Goal: Information Seeking & Learning: Learn about a topic

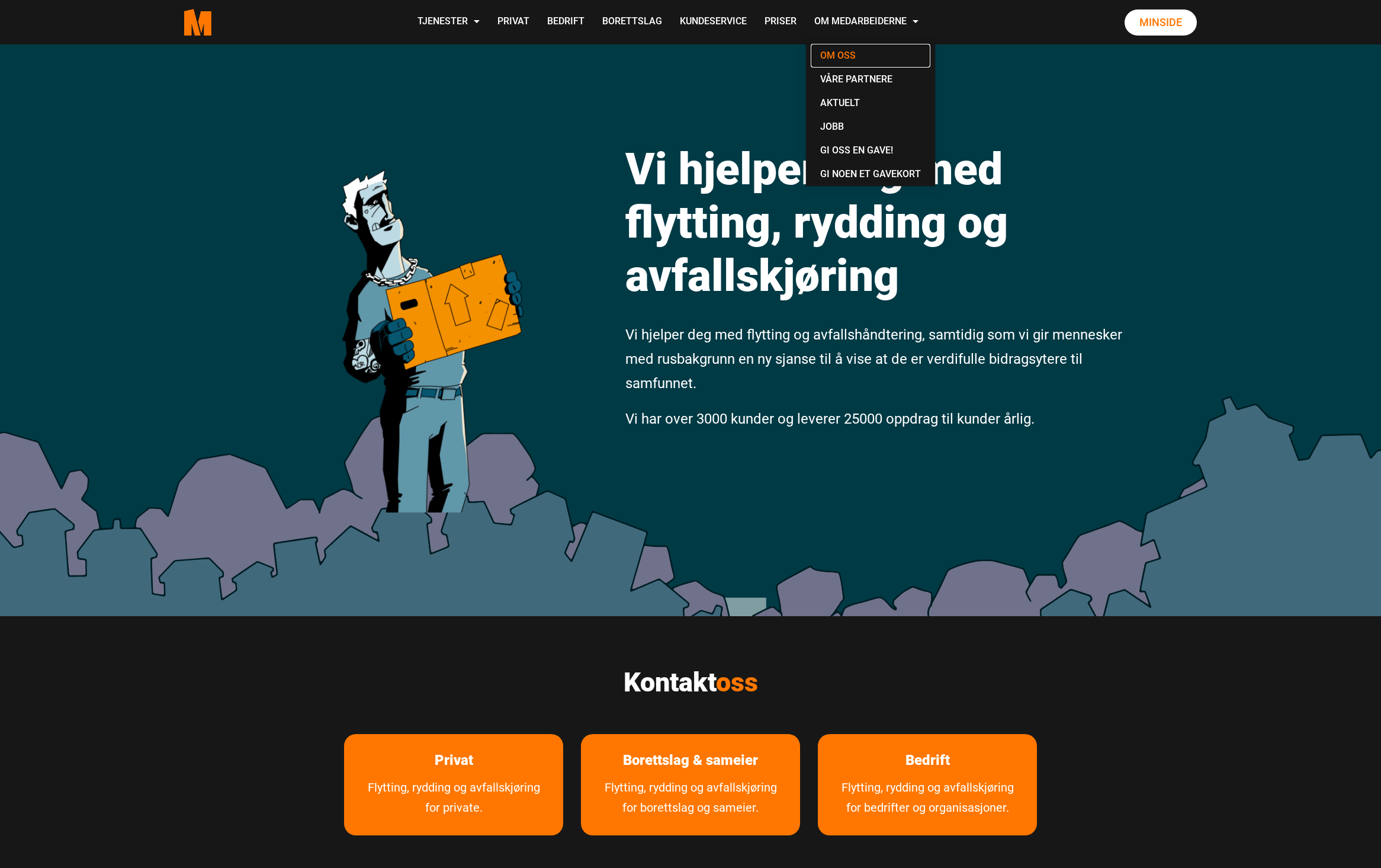
click at [851, 50] on link "Om oss" at bounding box center [871, 56] width 120 height 24
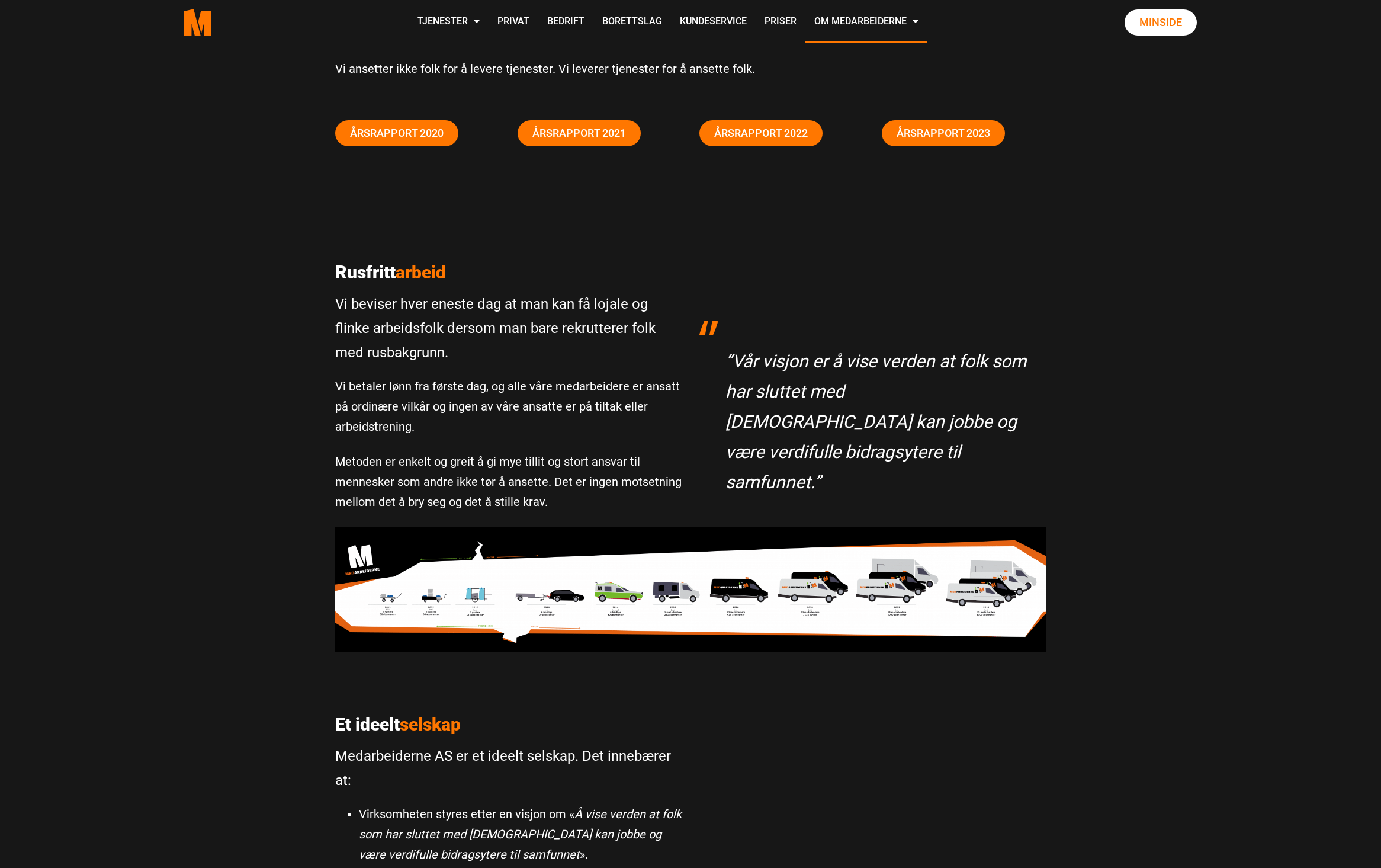
scroll to position [157, 0]
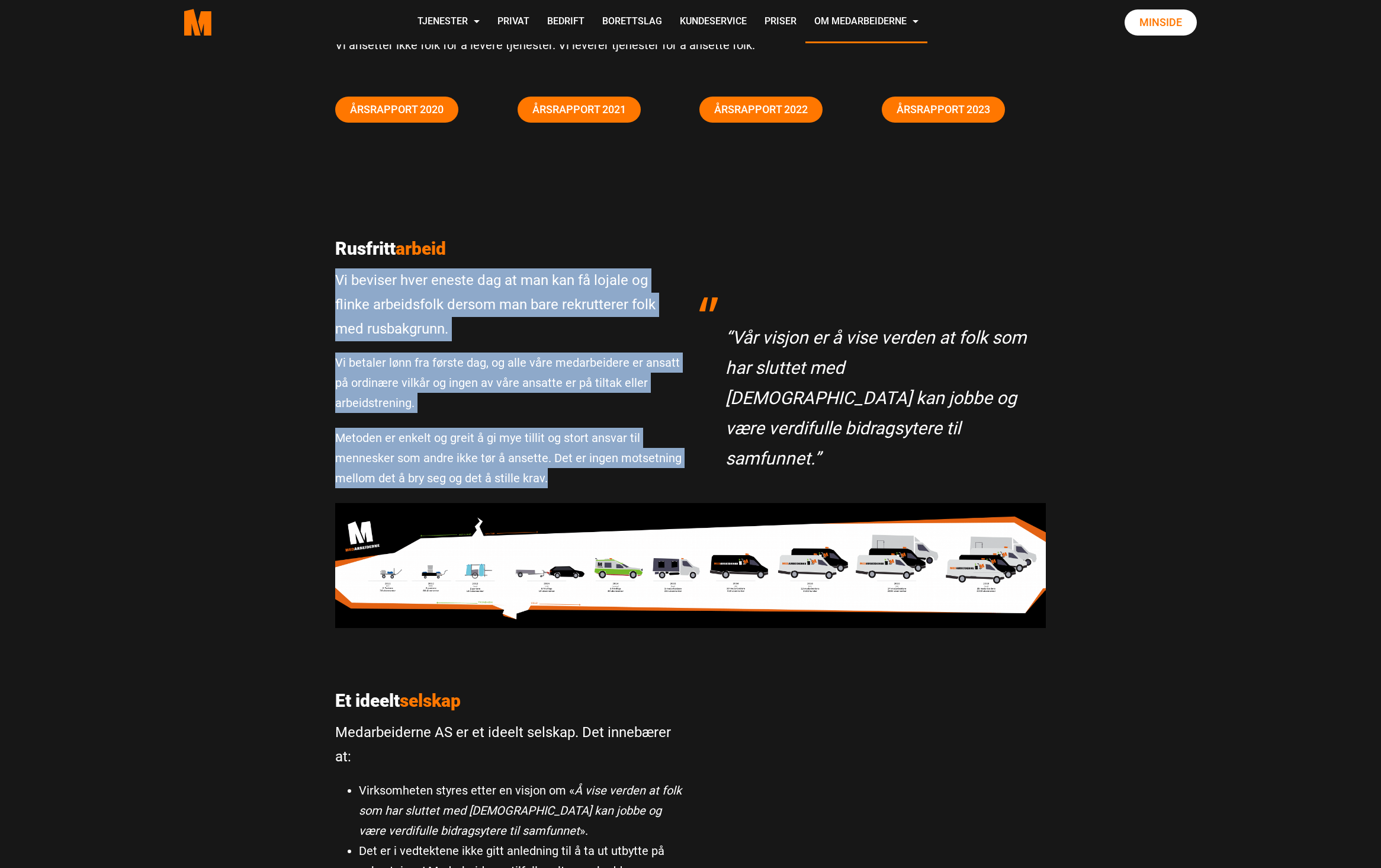
drag, startPoint x: 336, startPoint y: 272, endPoint x: 635, endPoint y: 472, distance: 359.7
click at [635, 472] on div "Rusfritt arbeid Vi beviser hver eneste dag at man kan få lojale og flinke arbei…" at bounding box center [508, 370] width 364 height 265
copy div "Vi beviser hver eneste dag at man kan få lojale og flinke arbeidsfolk dersom ma…"
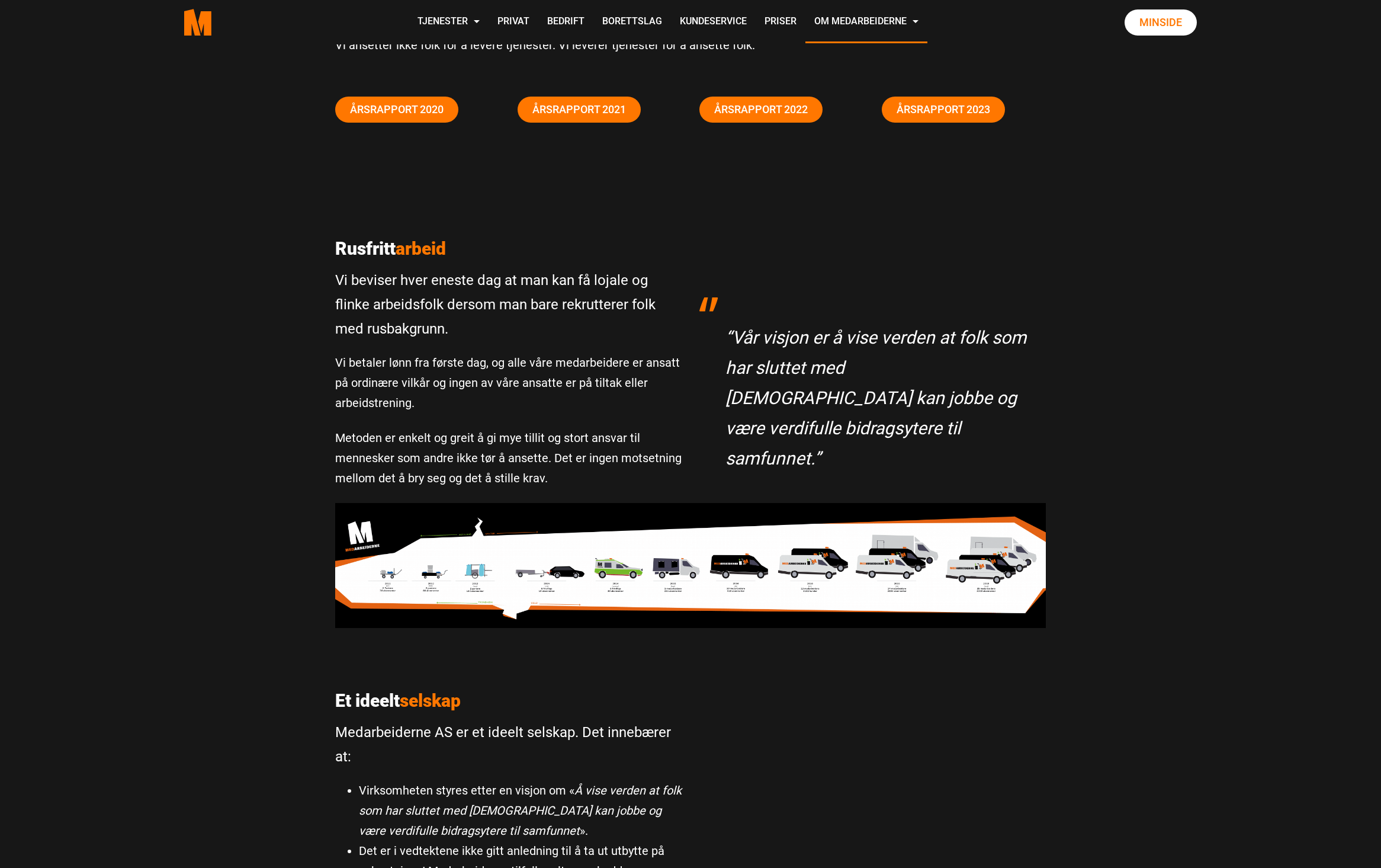
click at [1269, 628] on div "Rusfritt arbeid Vi beviser hver eneste dag at man kan få lojale og flinke arbei…" at bounding box center [690, 599] width 1381 height 817
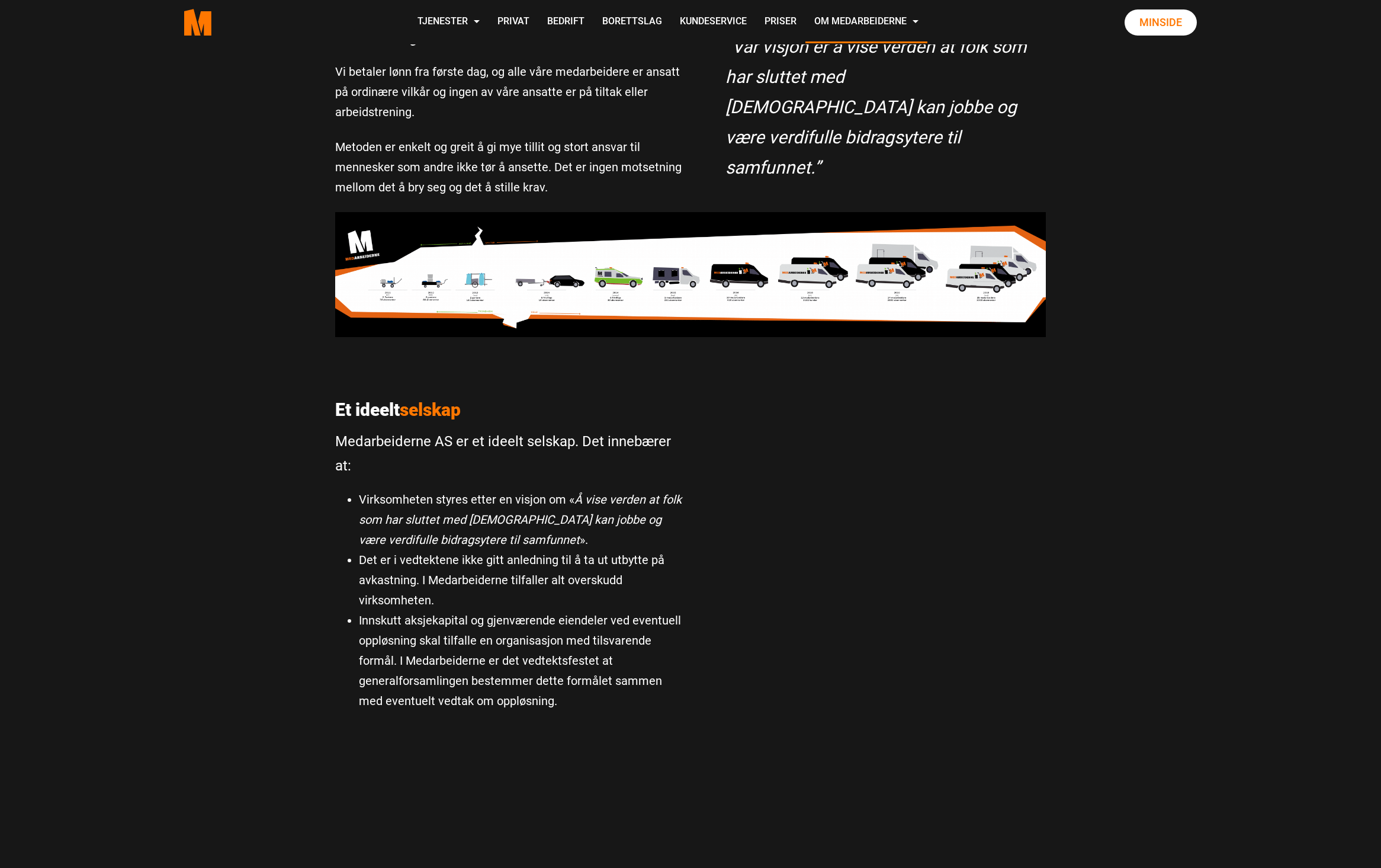
scroll to position [474, 0]
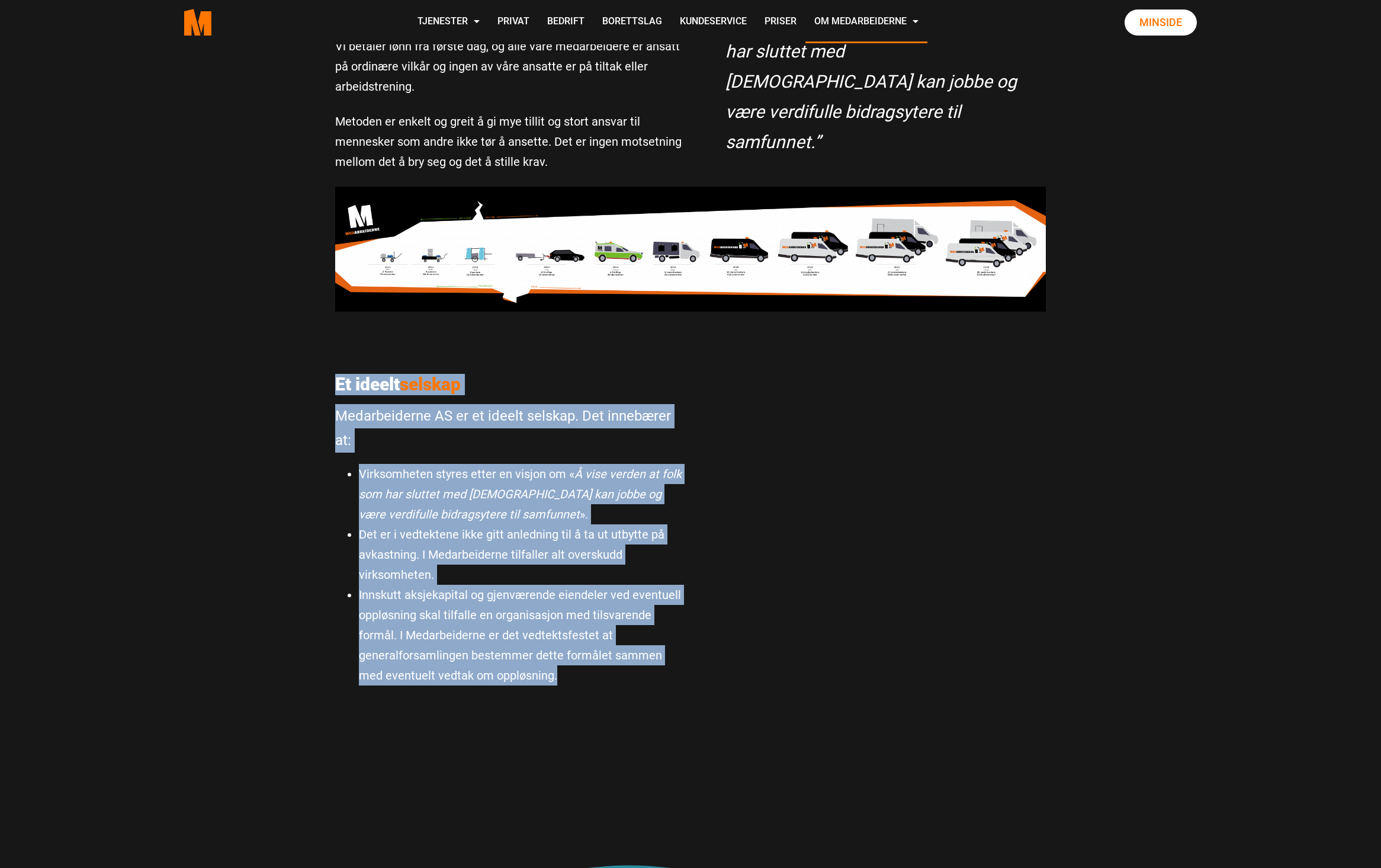
drag, startPoint x: 555, startPoint y: 689, endPoint x: 320, endPoint y: 377, distance: 390.6
click at [320, 377] on div "Rusfritt arbeid Vi beviser hver eneste dag at man kan få lojale og flinke arbei…" at bounding box center [690, 283] width 1381 height 817
copy div "Et ideelt selskap Medarbeiderne AS er et ideelt selskap. Det innebærer at: Virk…"
click at [1086, 450] on div "Rusfritt arbeid Vi beviser hver eneste dag at man kan få lojale og flinke arbei…" at bounding box center [690, 283] width 1381 height 817
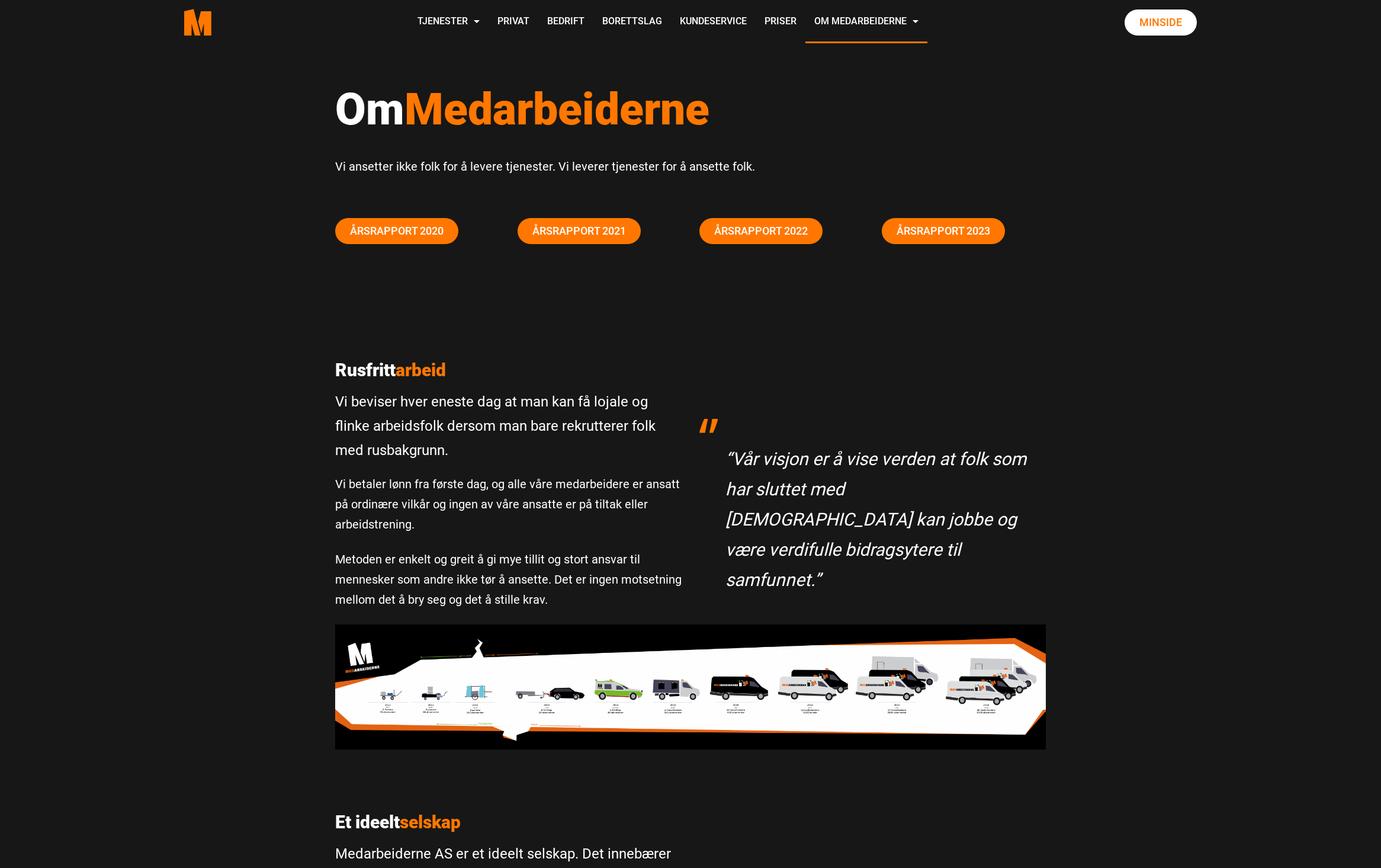
scroll to position [0, 0]
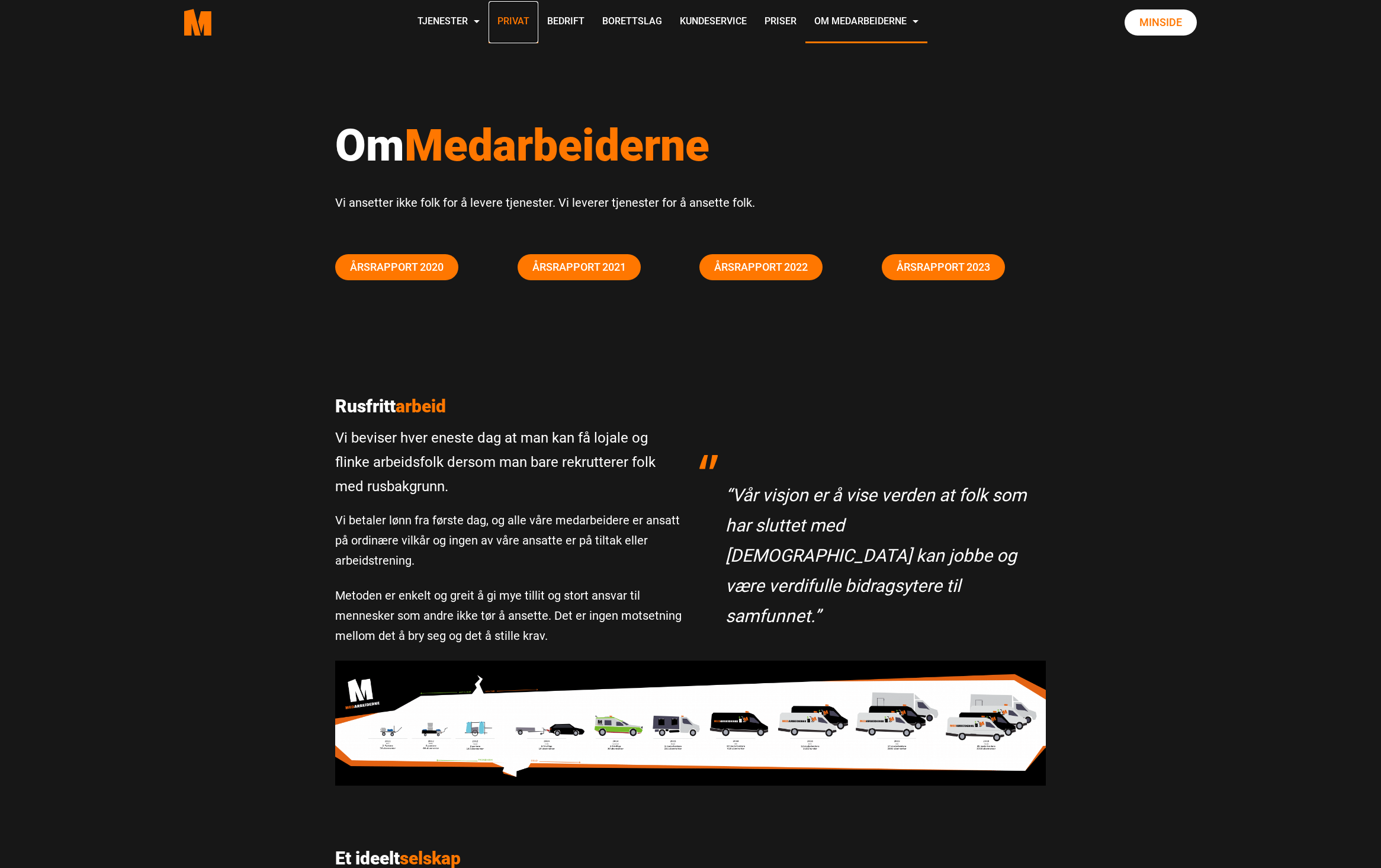
click at [522, 29] on link "Privat" at bounding box center [514, 22] width 50 height 42
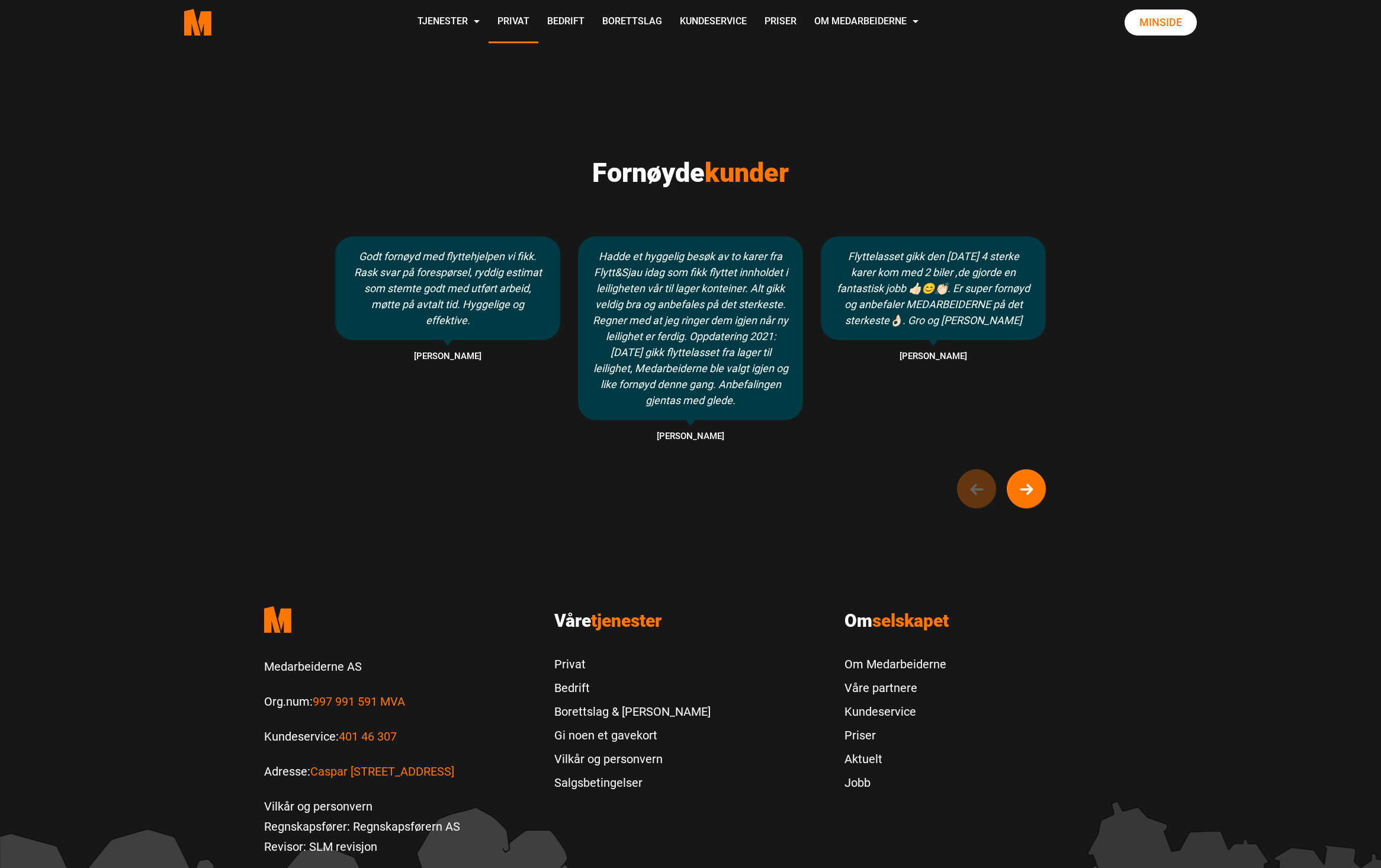
scroll to position [840, 0]
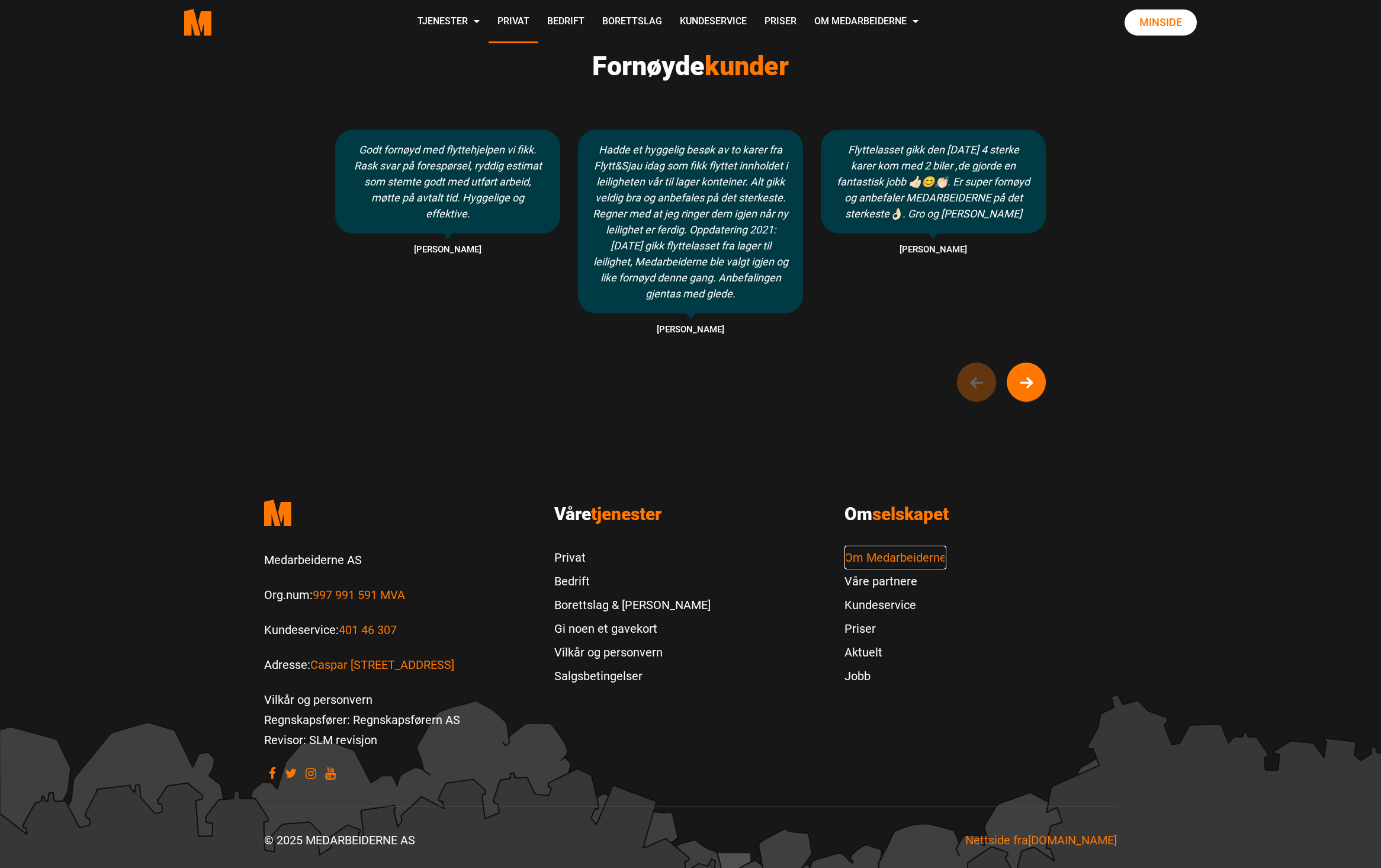
click at [885, 554] on link "Om Medarbeiderne" at bounding box center [896, 557] width 102 height 24
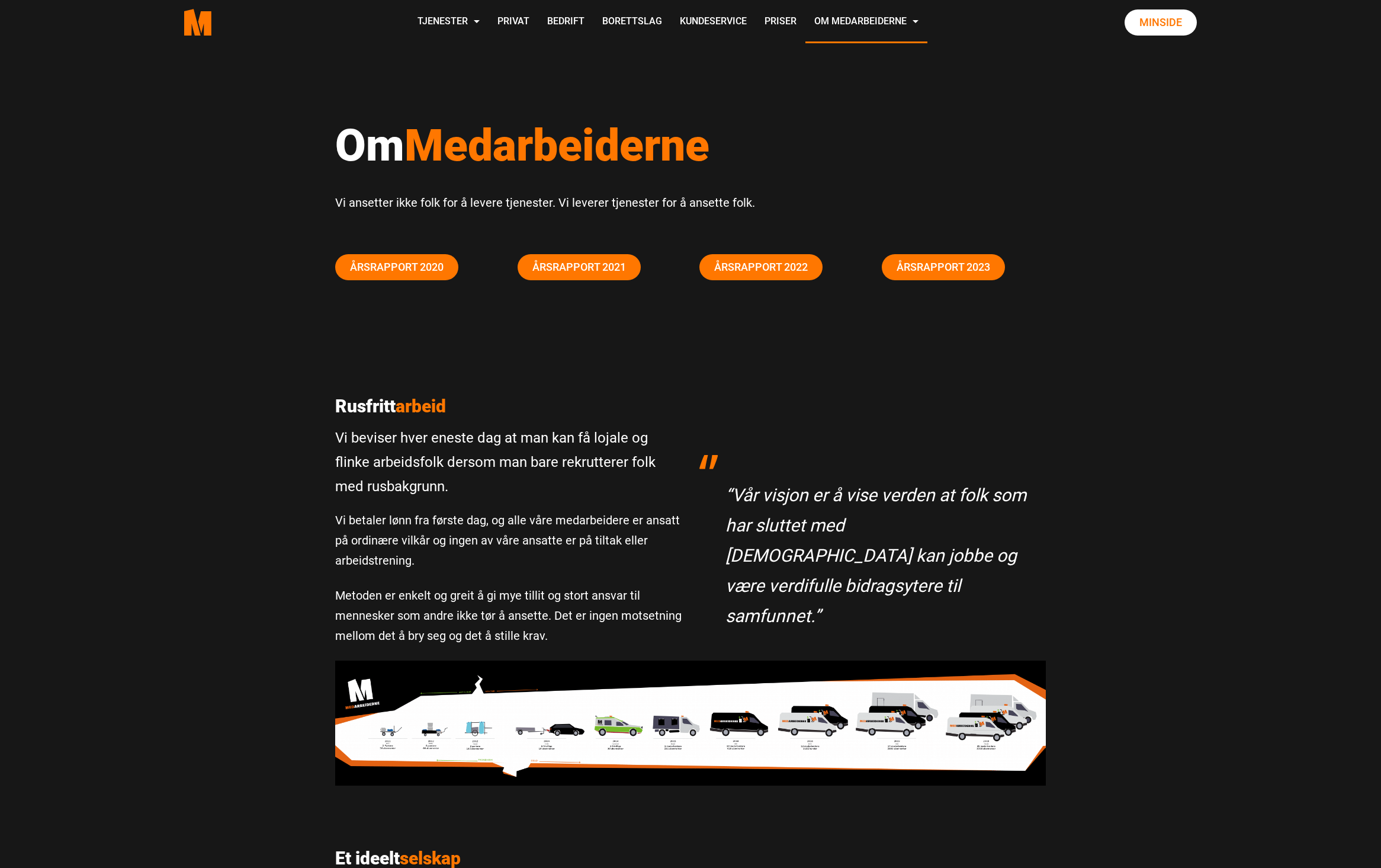
click at [1298, 131] on div "Om Medarbeiderne Vi ansetter ikke folk for å levere tjenester. Vi leverer tjene…" at bounding box center [690, 184] width 1381 height 280
click at [921, 29] on link "Om Medarbeiderne" at bounding box center [866, 22] width 122 height 42
click at [846, 131] on link "Jobb" at bounding box center [871, 132] width 120 height 26
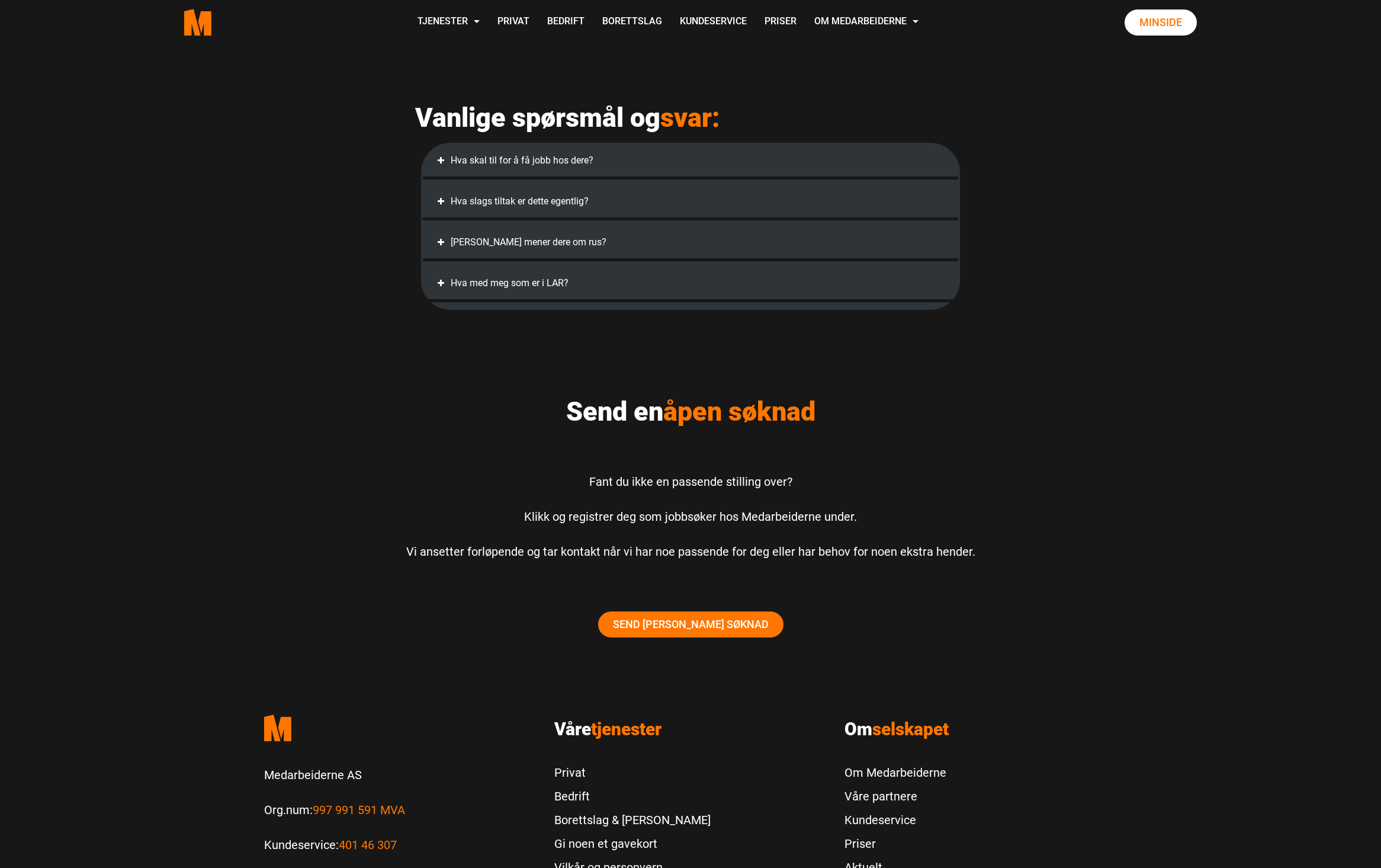
scroll to position [631, 0]
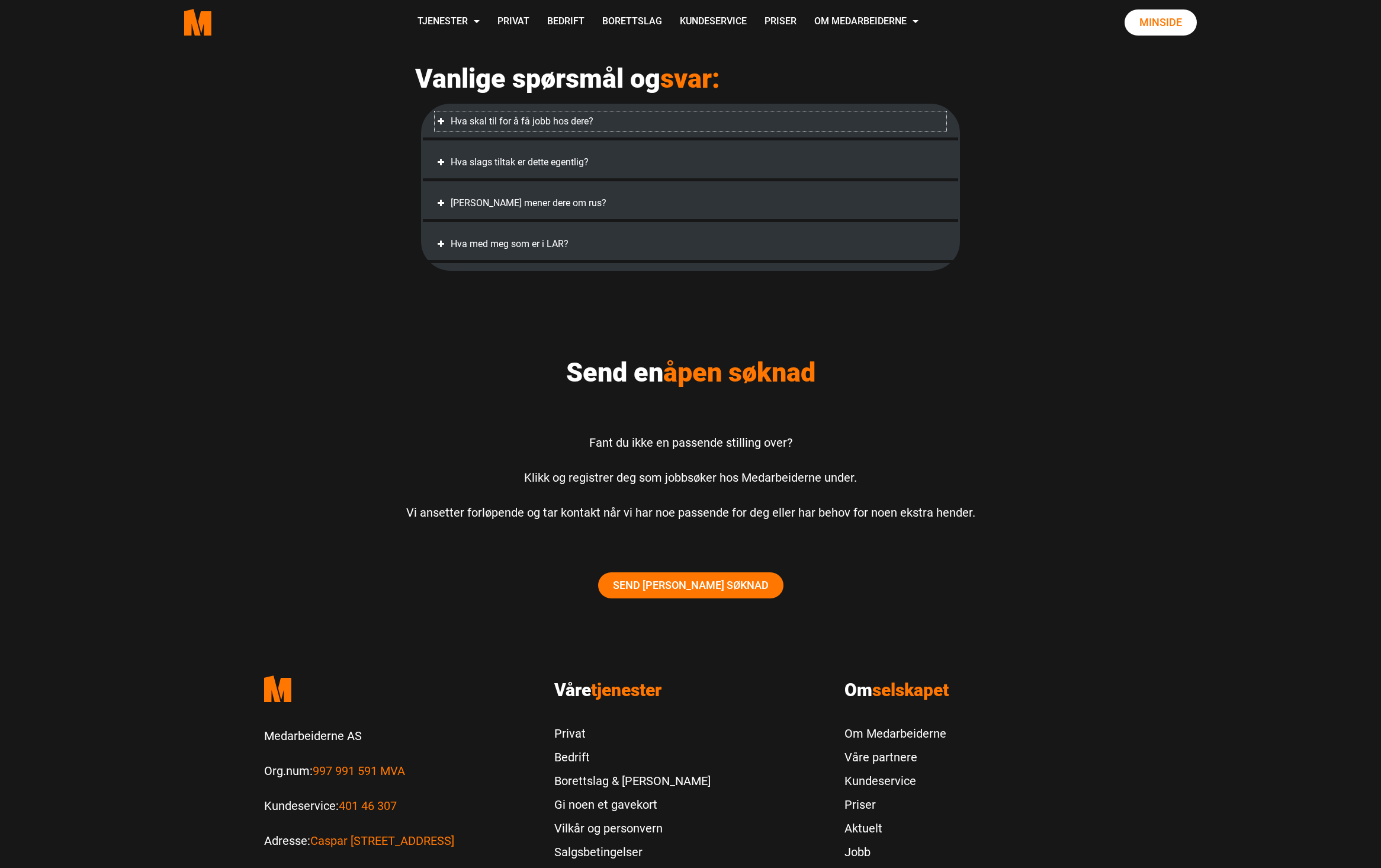
click at [444, 128] on span at bounding box center [440, 121] width 12 height 12
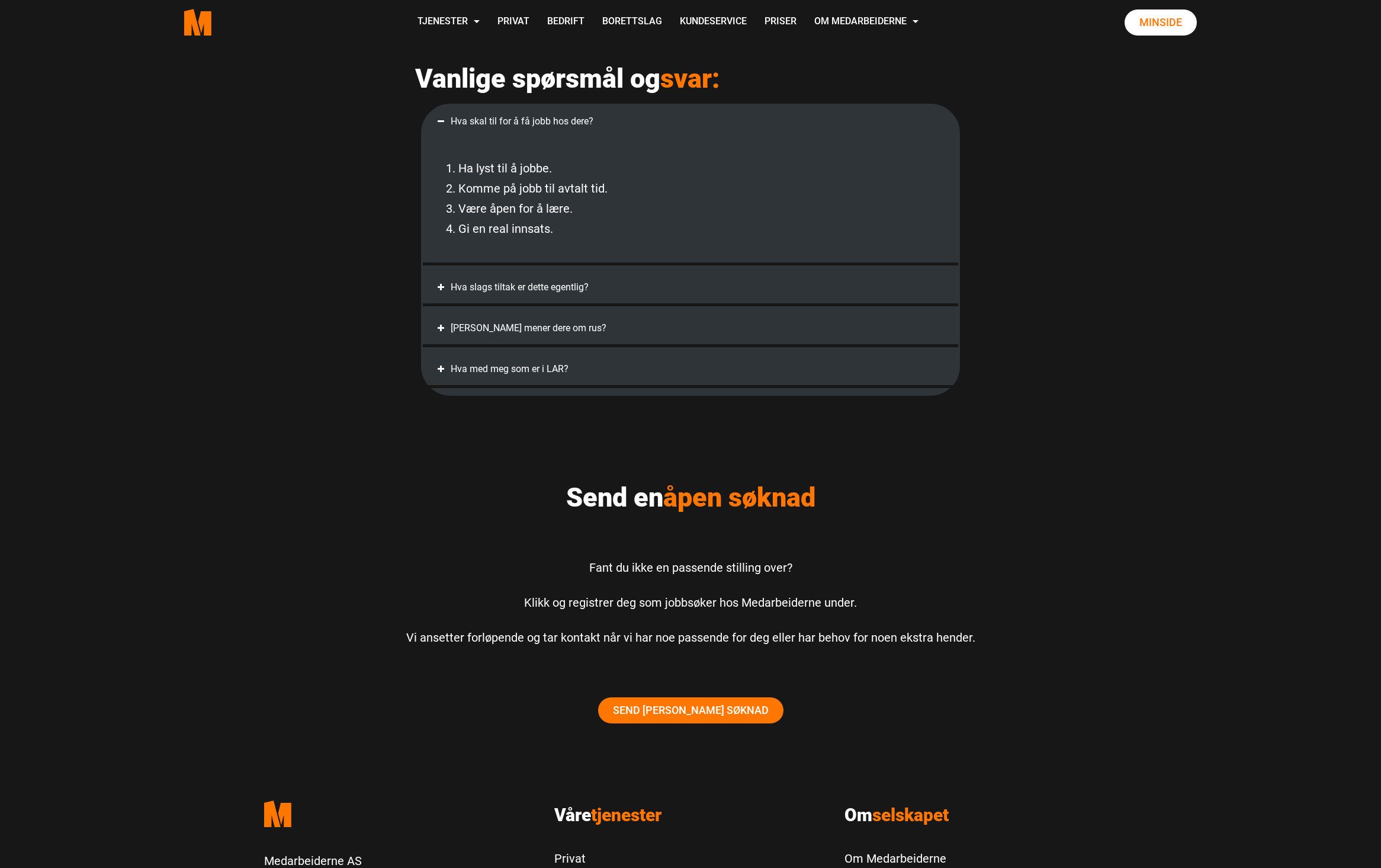
drag, startPoint x: 433, startPoint y: 303, endPoint x: 442, endPoint y: 303, distance: 9.0
click at [434, 303] on div "Hva slags tiltak er dette egentlig? Medarbeiderne er ikke et tiltak. Medarbeide…" at bounding box center [690, 289] width 535 height 35
click at [442, 293] on span at bounding box center [440, 287] width 12 height 12
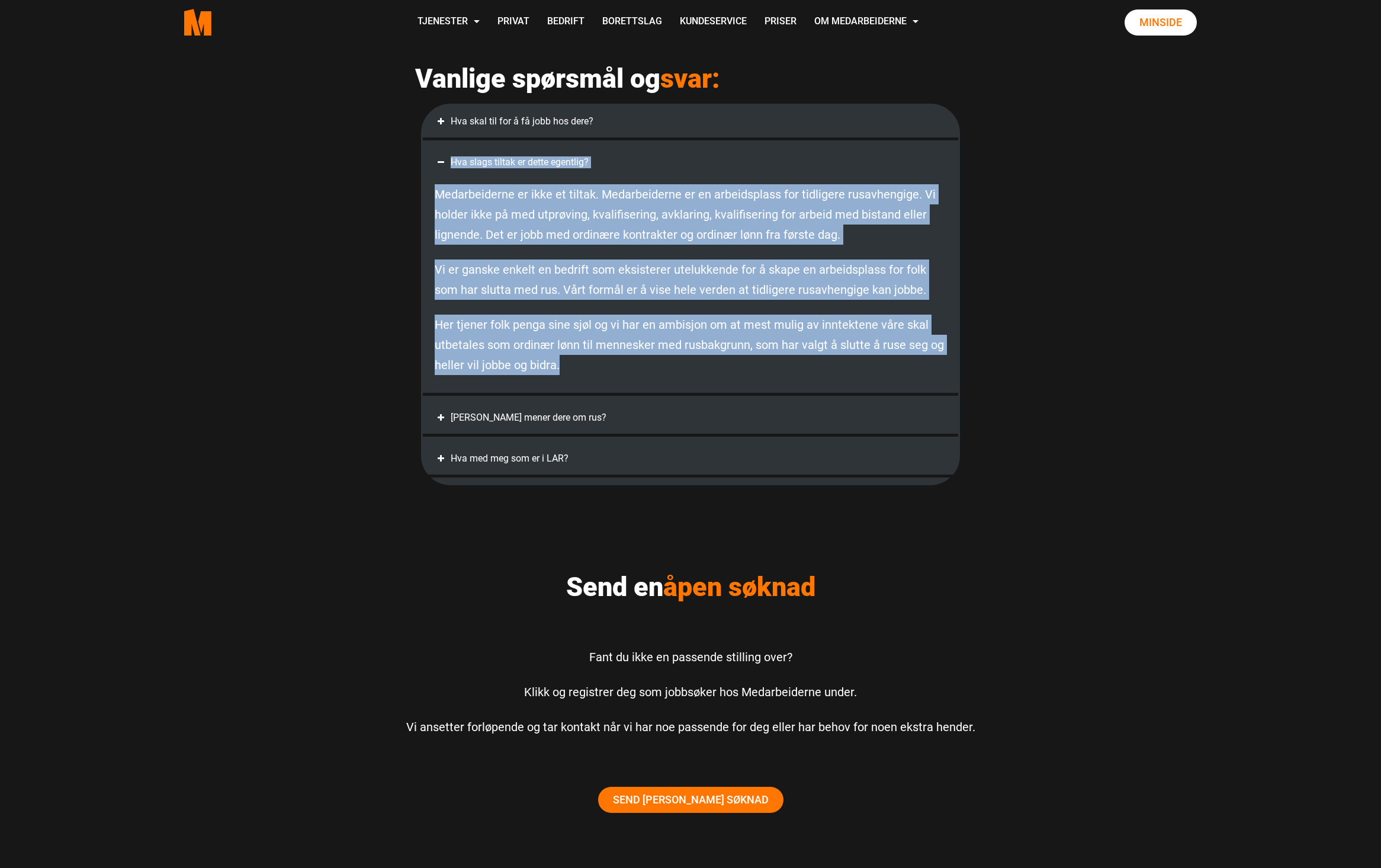
drag, startPoint x: 574, startPoint y: 394, endPoint x: 386, endPoint y: 171, distance: 291.7
click at [386, 171] on div "Vil du jobbe hos Medarbeiderne? Fast rusfritt arbeid for tidligere rusavhengige…" at bounding box center [690, 125] width 1364 height 1423
copy div "Hva slags tiltak er dette egentlig? Medarbeiderne er ikke et tiltak. Medarbeide…"
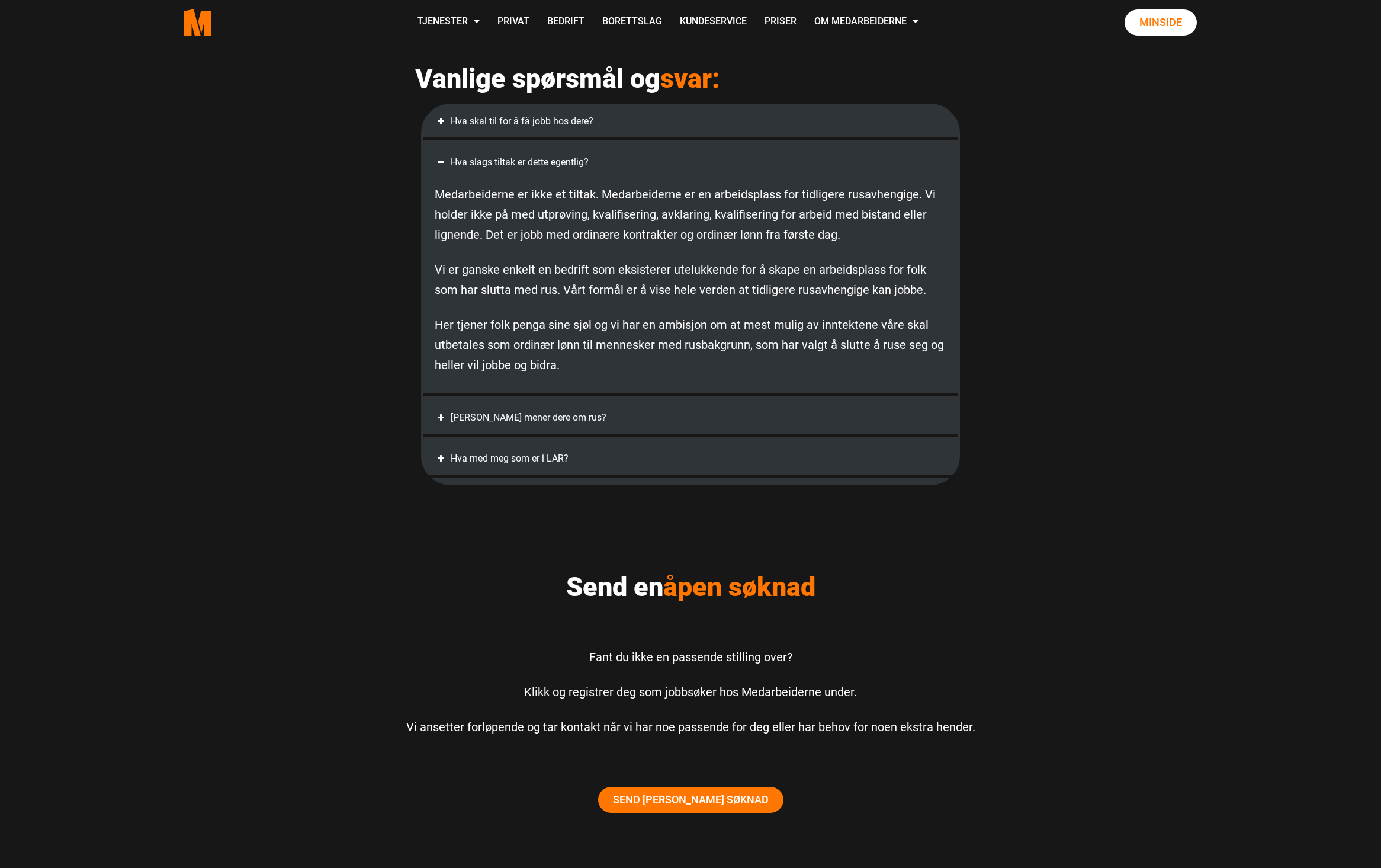
click at [1229, 473] on div "Vil du jobbe hos Medarbeiderne? Fast rusfritt arbeid for tidligere rusavhengige…" at bounding box center [690, 125] width 1364 height 1423
